Goal: Transaction & Acquisition: Purchase product/service

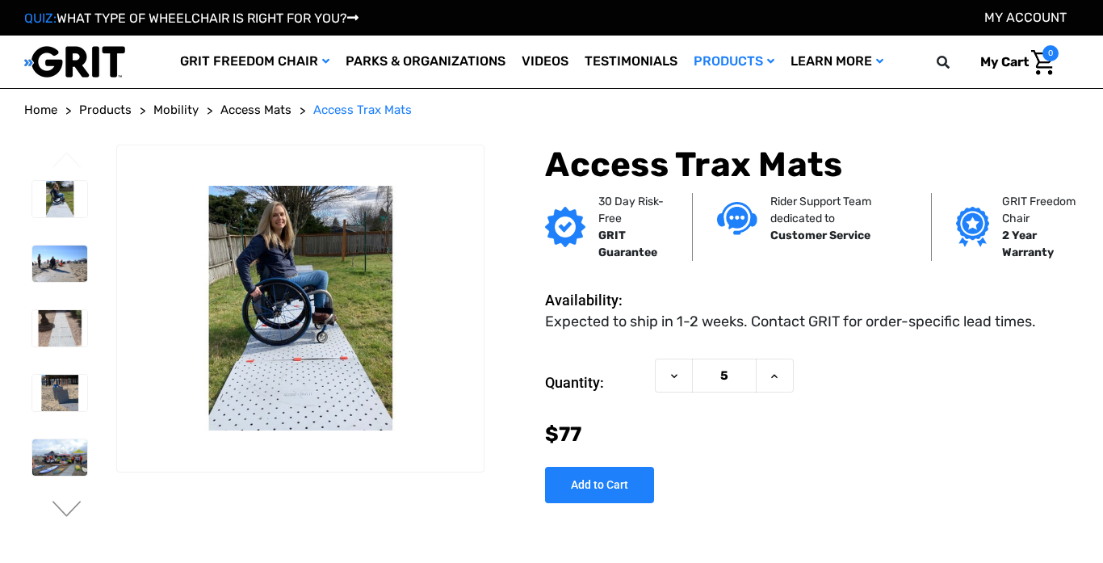
click at [346, 271] on img at bounding box center [300, 308] width 367 height 245
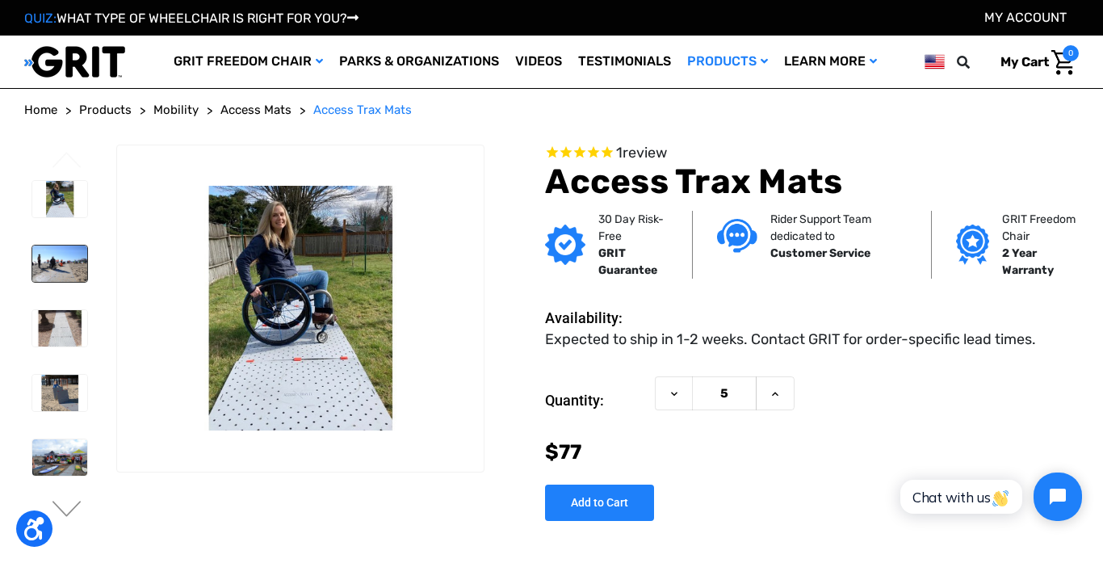
click at [41, 271] on img at bounding box center [59, 263] width 55 height 36
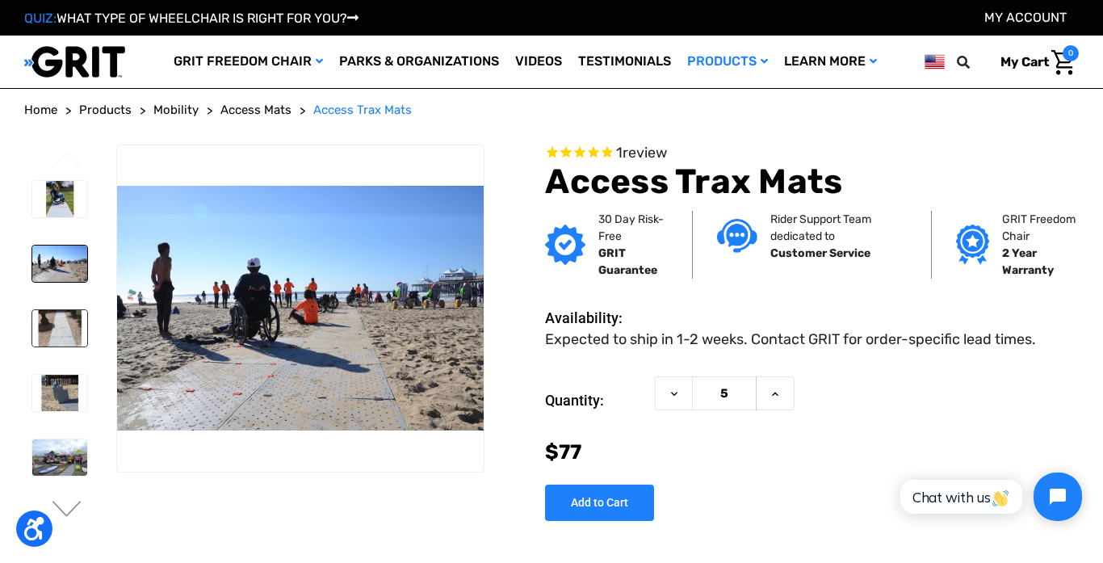
click at [49, 316] on img at bounding box center [59, 328] width 55 height 36
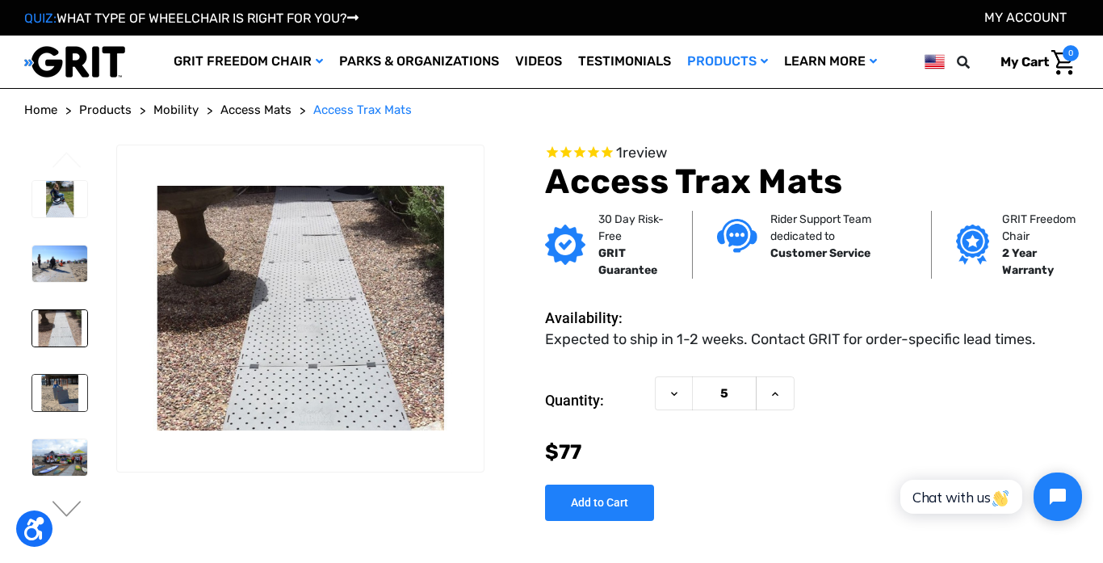
click at [60, 401] on img at bounding box center [59, 393] width 55 height 36
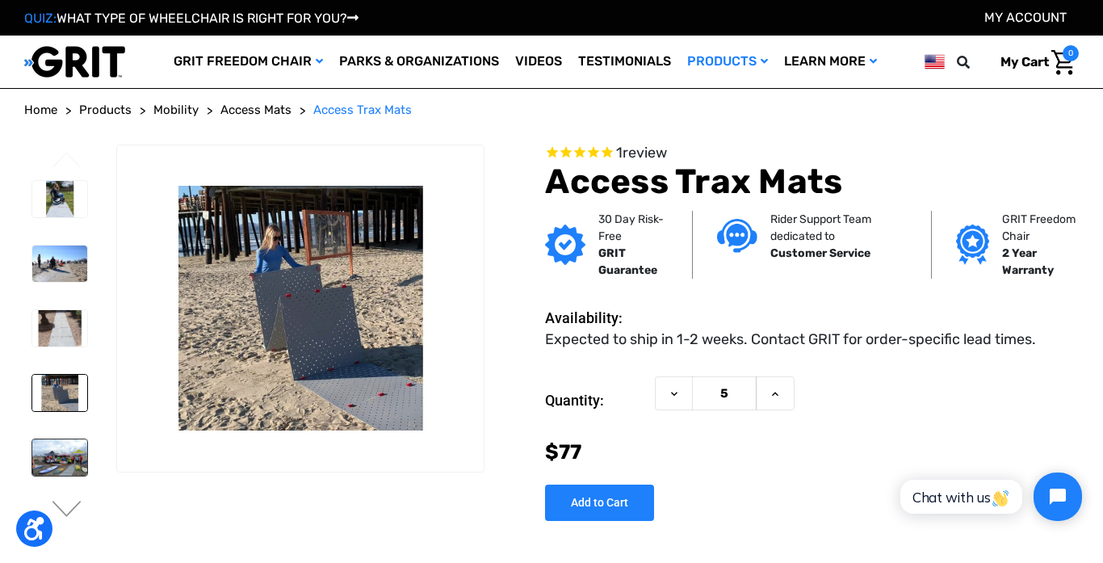
click at [62, 462] on img at bounding box center [59, 457] width 55 height 36
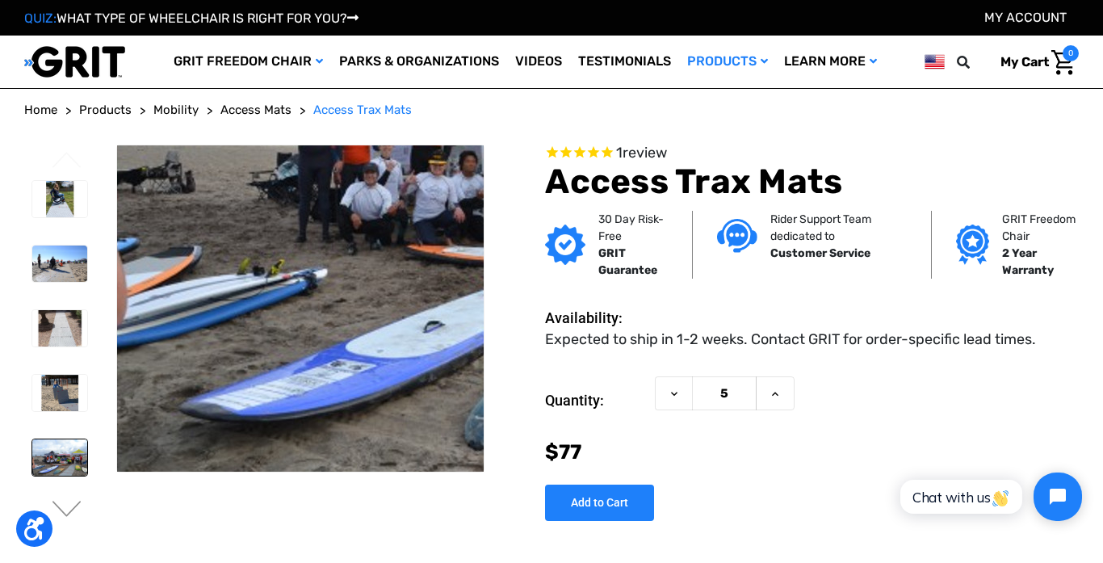
click at [141, 469] on img at bounding box center [590, 128] width 1034 height 689
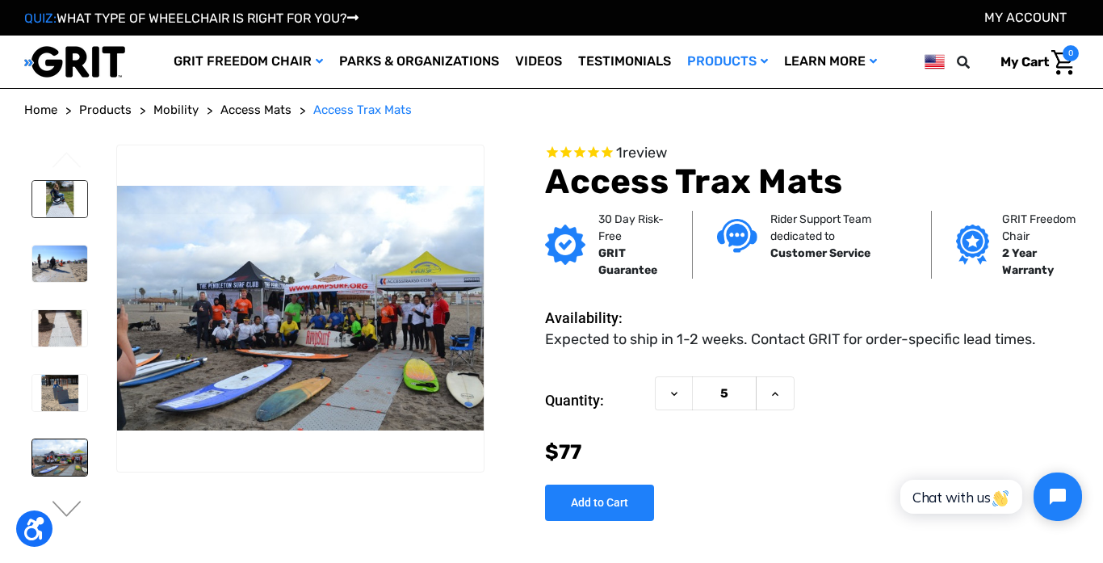
click at [68, 198] on img at bounding box center [59, 199] width 55 height 36
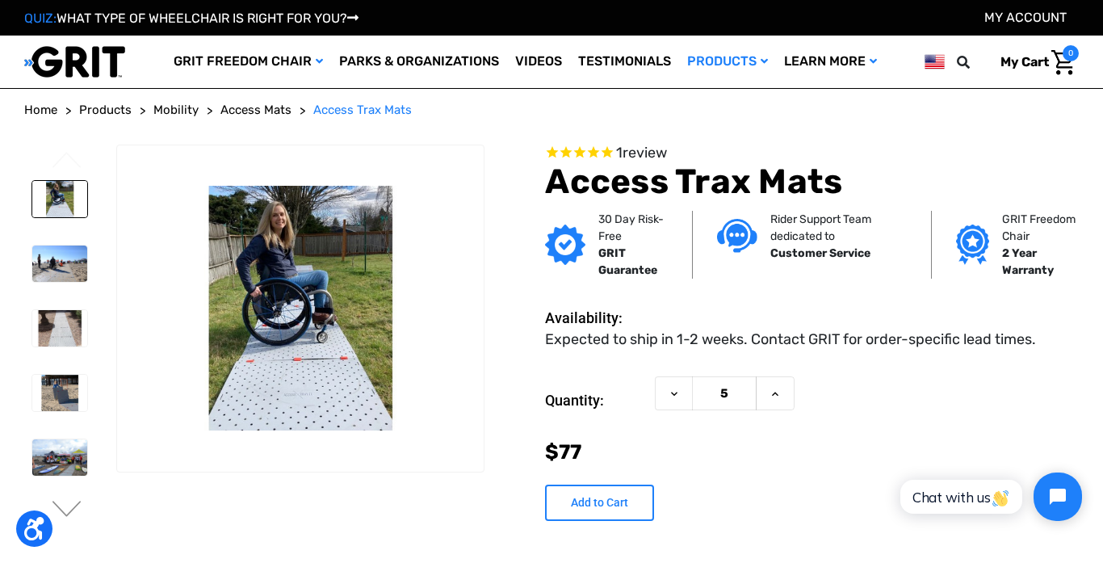
click at [603, 514] on input "Add to Cart" at bounding box center [599, 503] width 109 height 36
type input "Add to Cart"
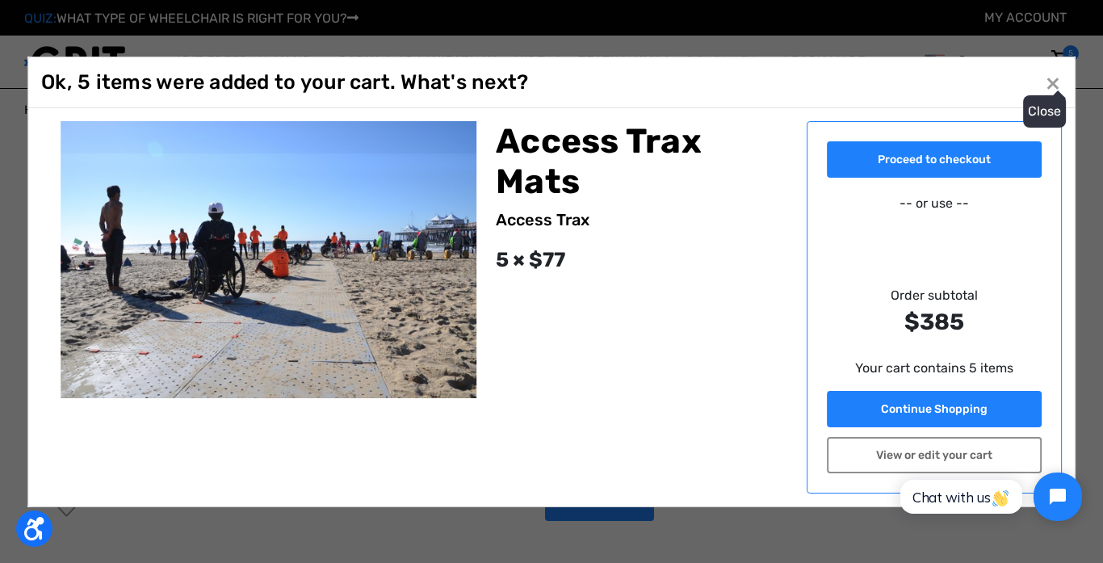
click at [1055, 80] on button "Close ×" at bounding box center [1053, 82] width 26 height 26
